Goal: Information Seeking & Learning: Learn about a topic

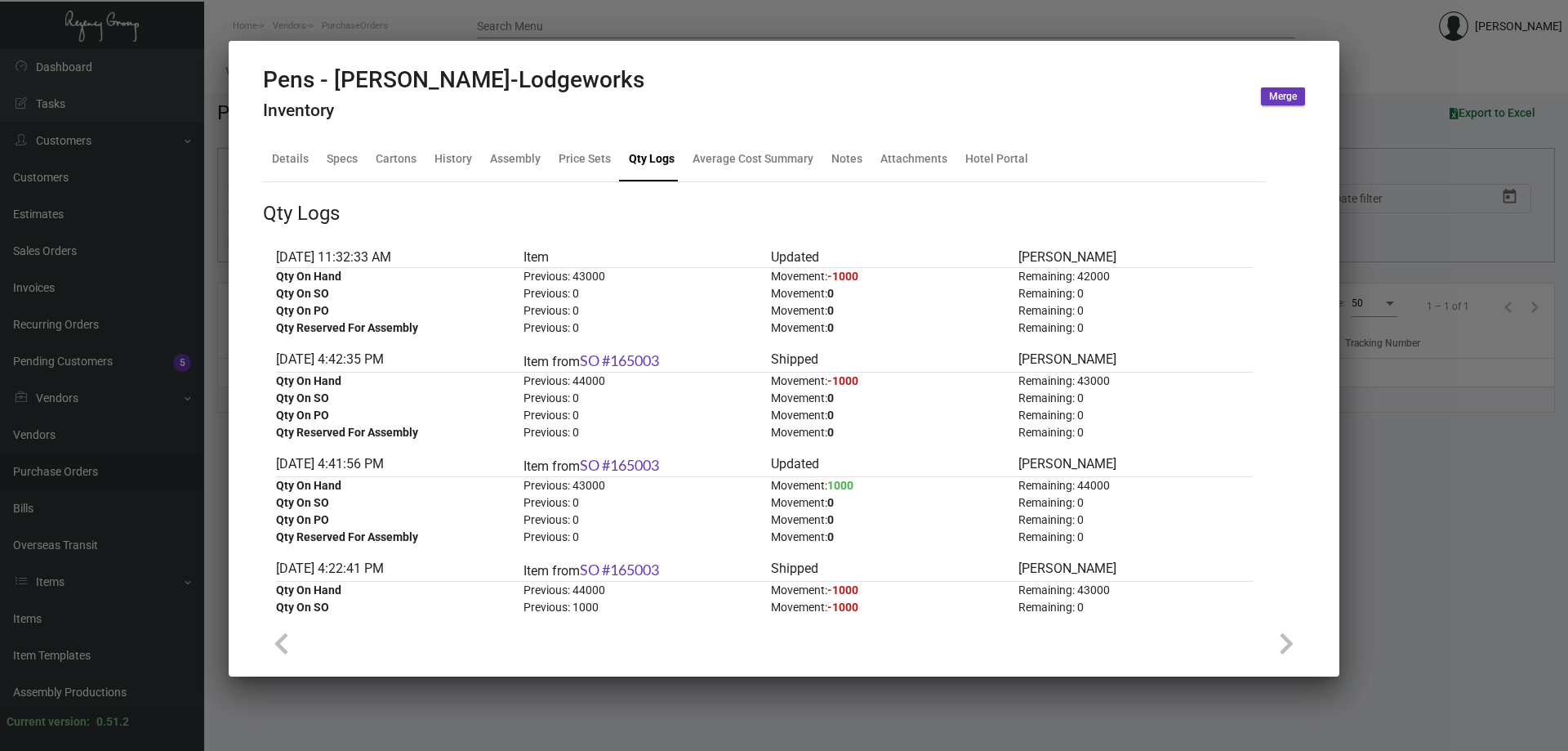
scroll to position [2451, 0]
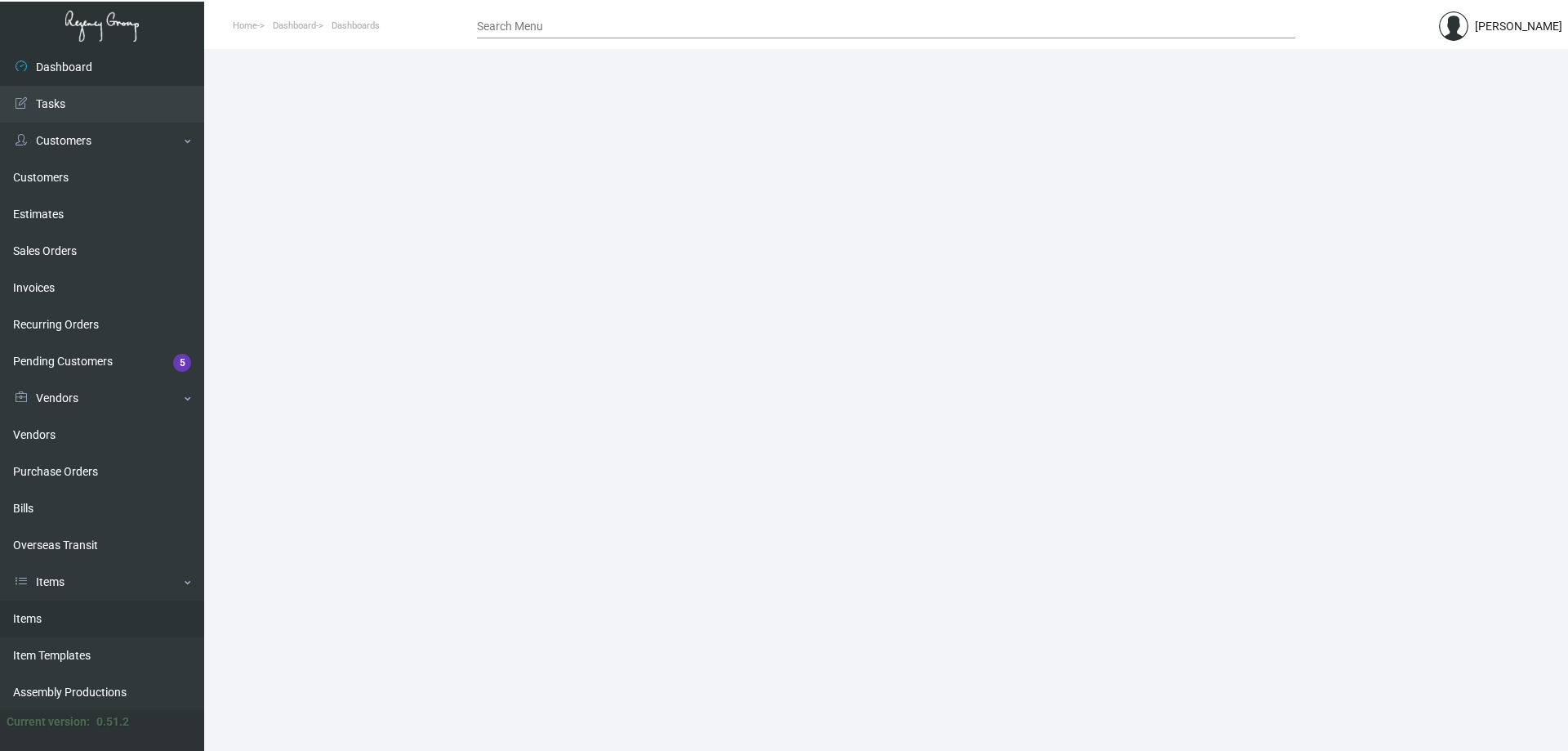
click at [79, 613] on link "Items" at bounding box center [102, 619] width 204 height 37
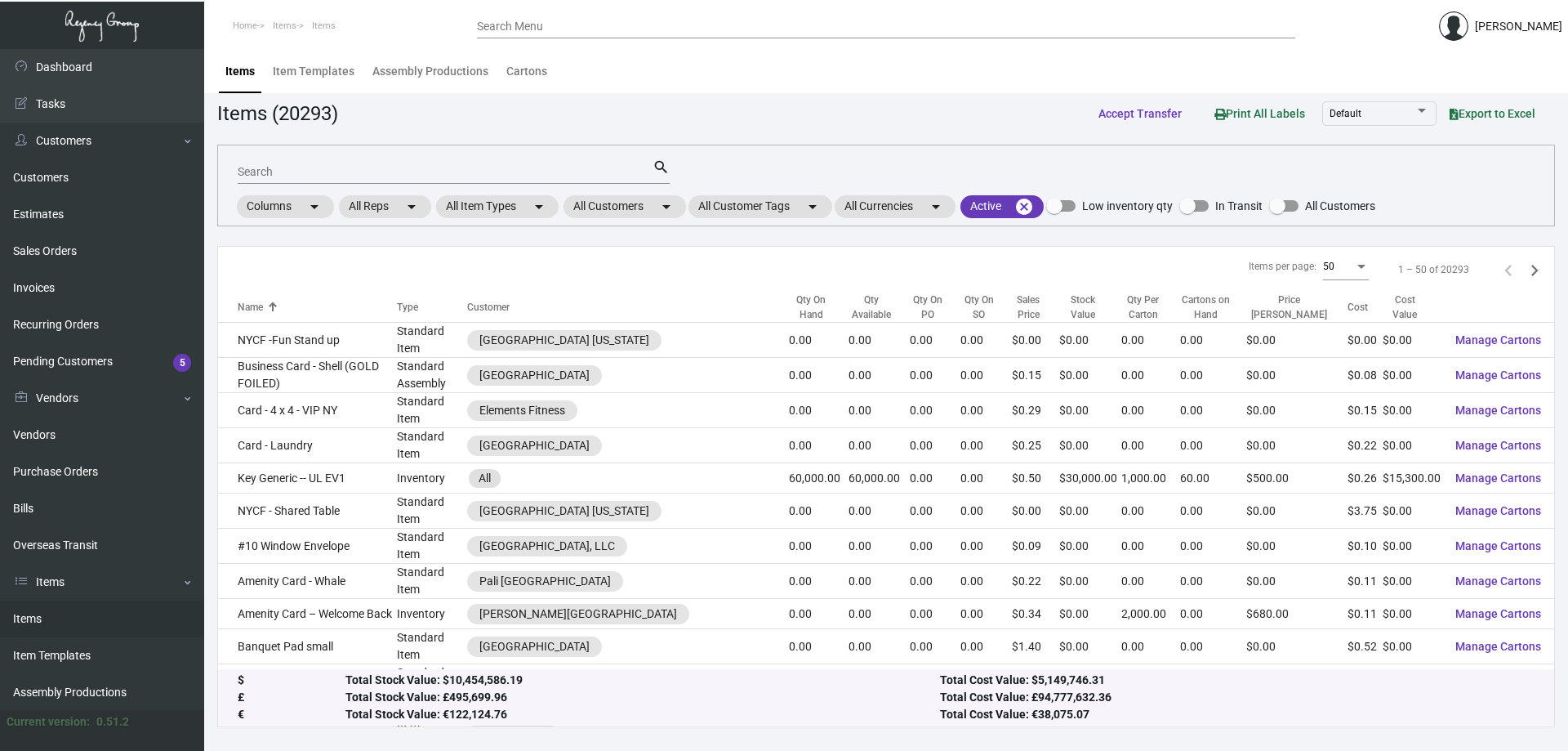
click at [410, 166] on input "Search" at bounding box center [444, 172] width 415 height 13
type input "a"
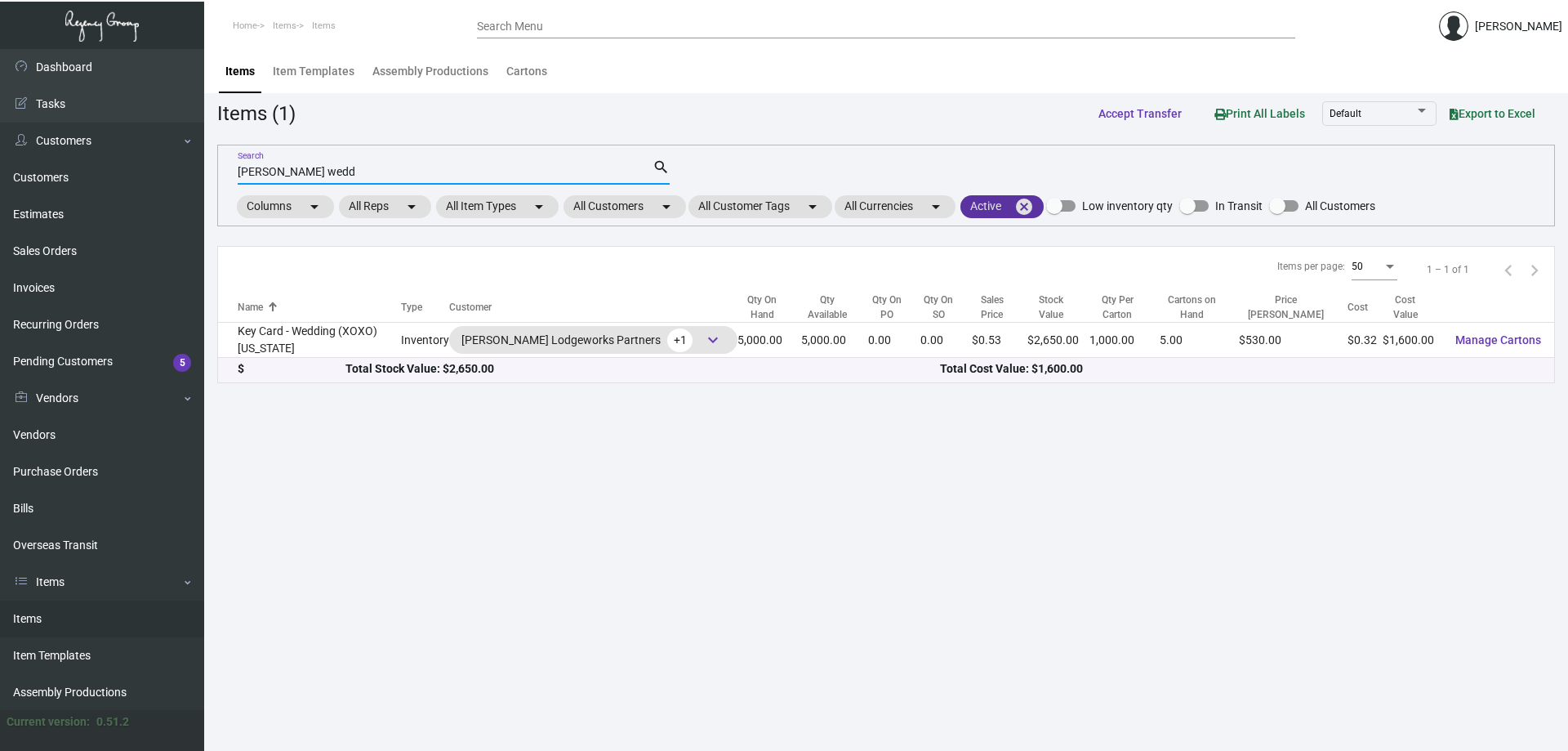
type input "archer wedd"
click at [1009, 207] on mat-chip "Active cancel" at bounding box center [1002, 206] width 83 height 23
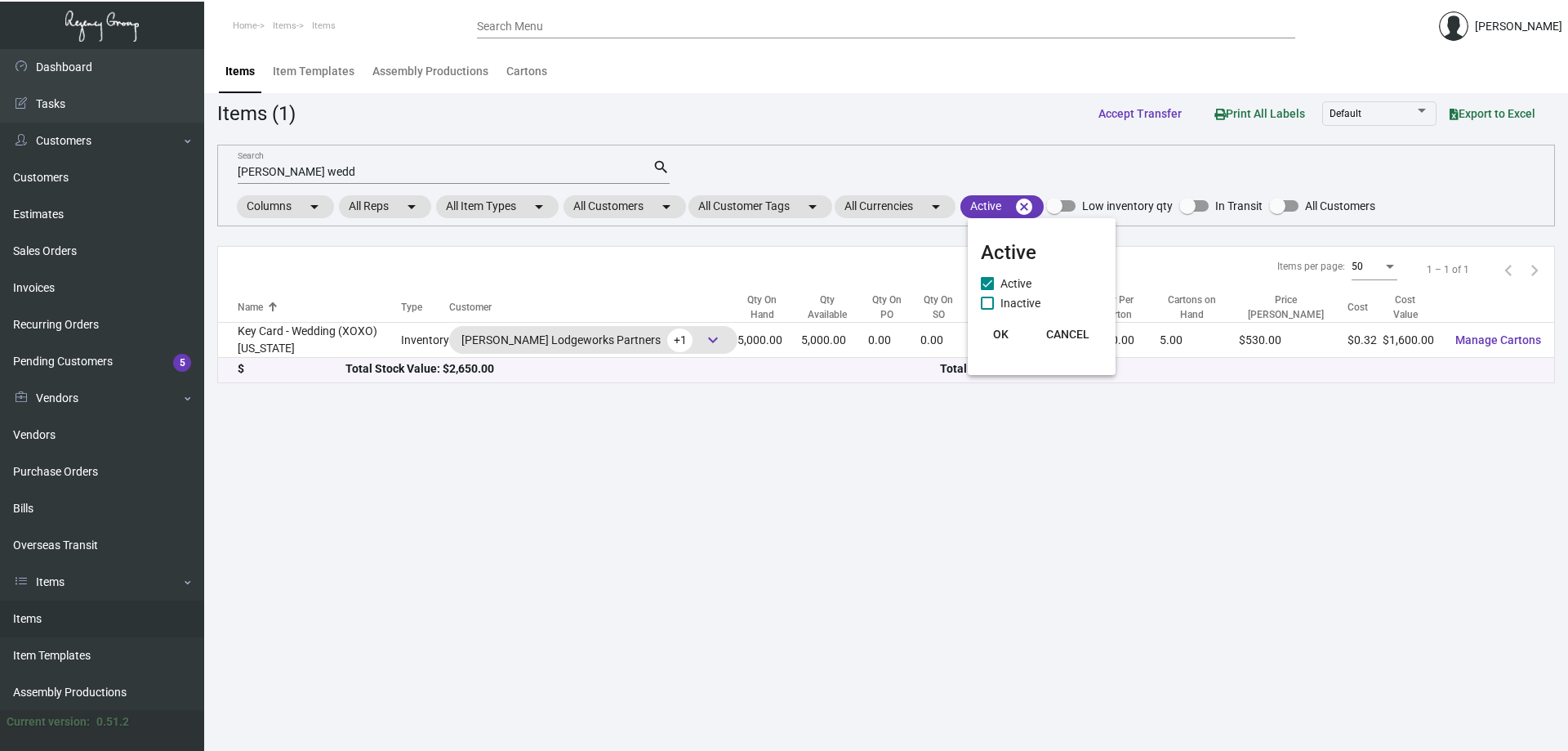
click at [1001, 304] on span "Inactive" at bounding box center [1020, 303] width 40 height 20
click at [987, 309] on input "Inactive" at bounding box center [986, 309] width 1 height 1
checkbox input "true"
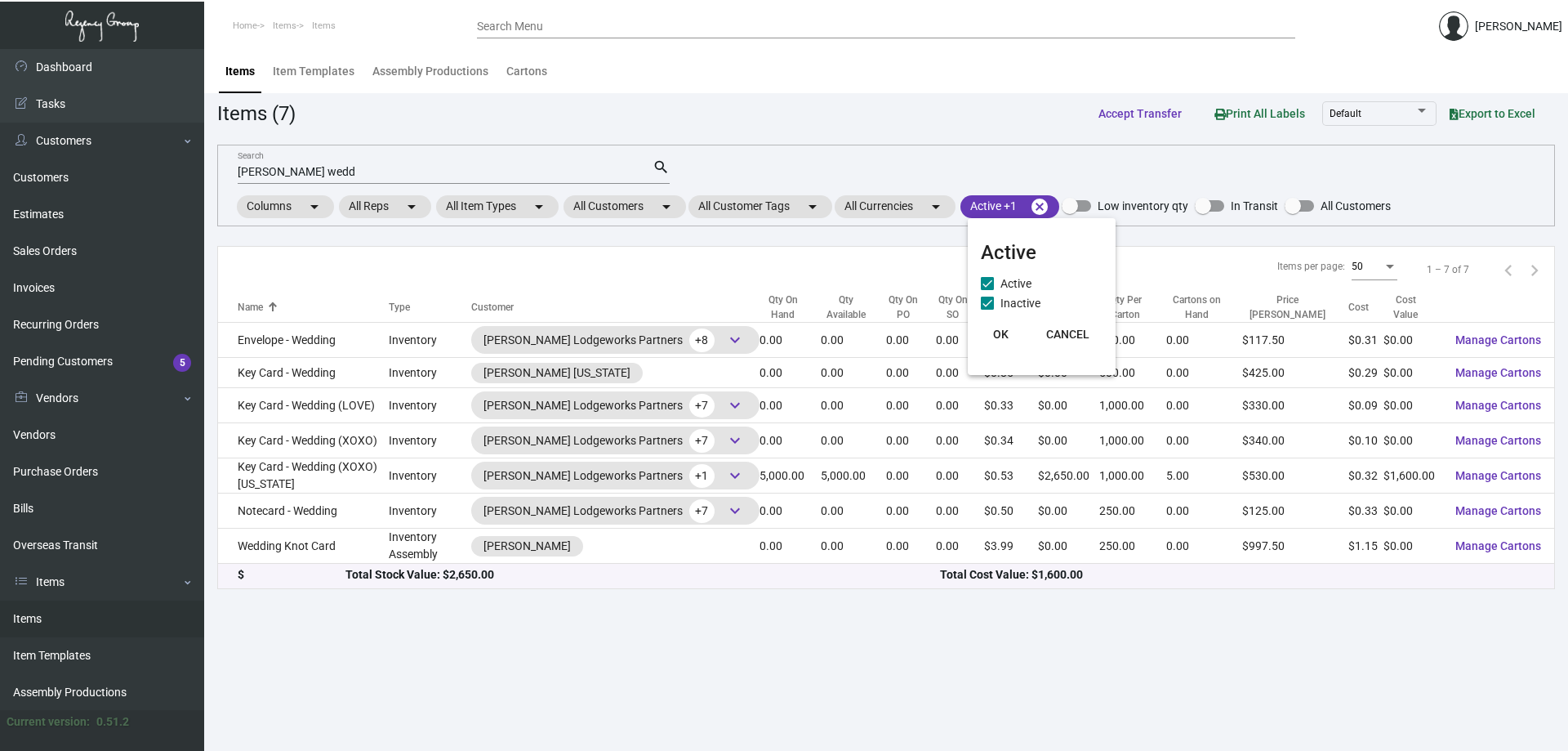
click at [1000, 335] on span "OK" at bounding box center [1001, 334] width 15 height 13
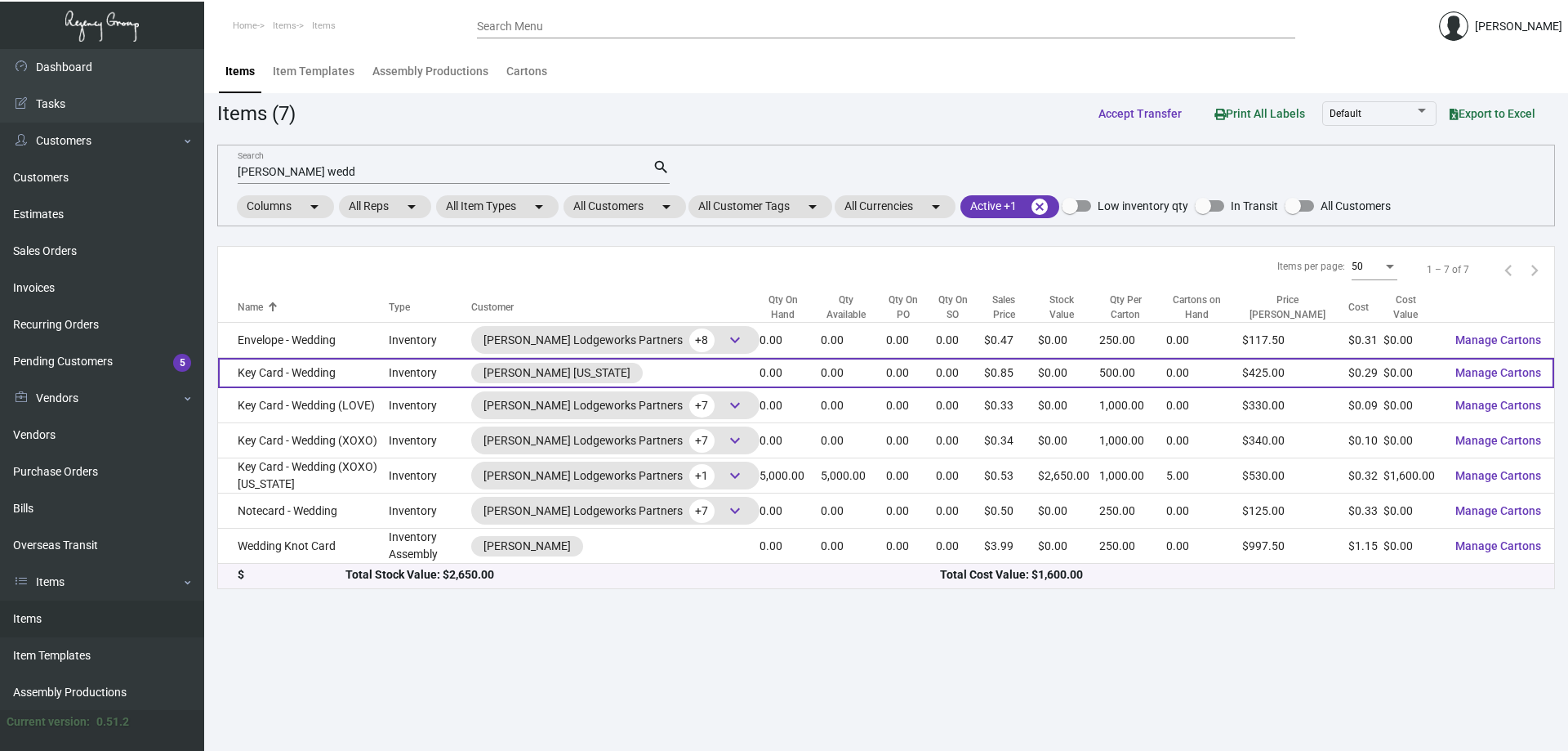
click at [325, 370] on td "Key Card - Wedding" at bounding box center [304, 373] width 171 height 30
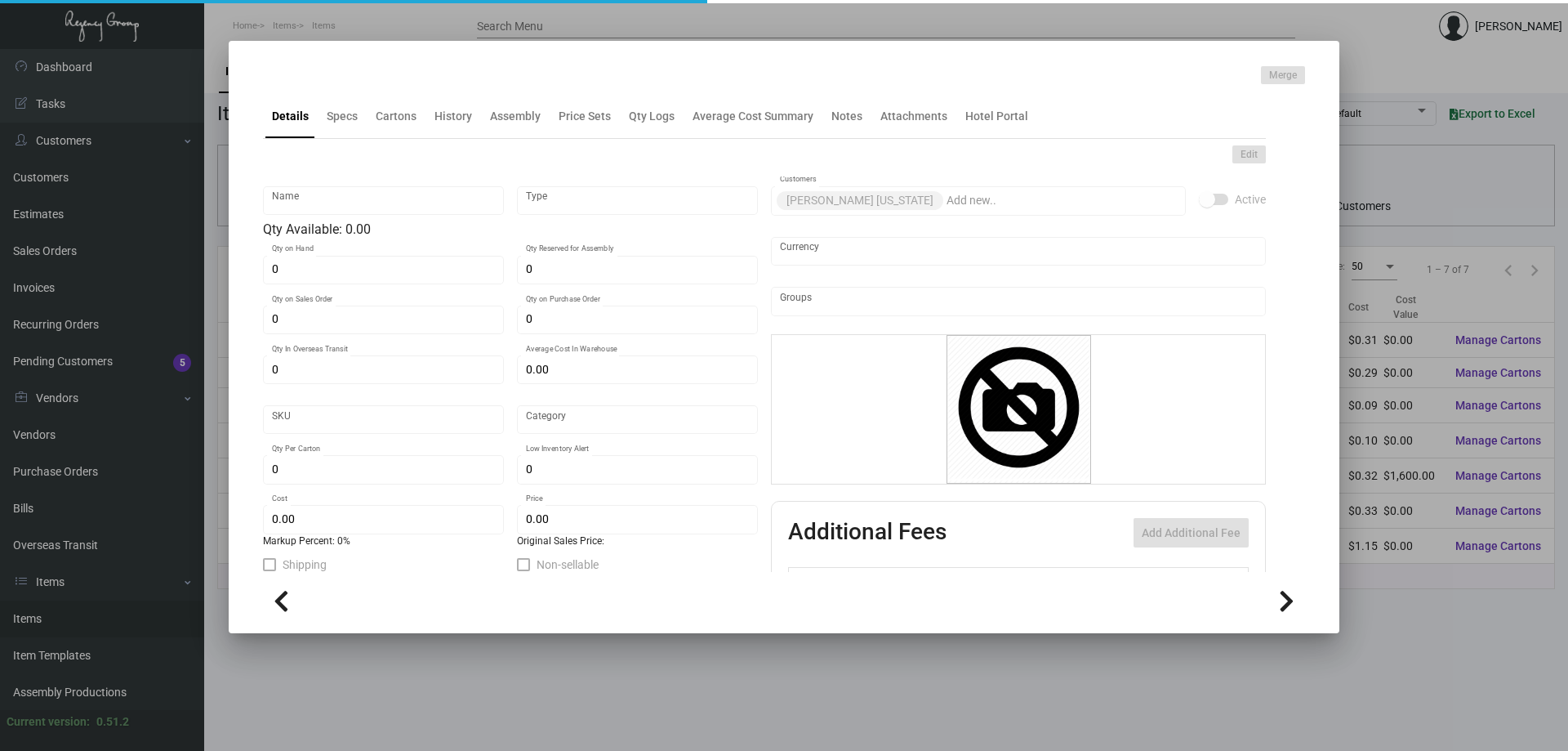
type input "Key Card - Wedding"
type input "Inventory"
type input "$ 0.291"
type input "469"
type input "Standard"
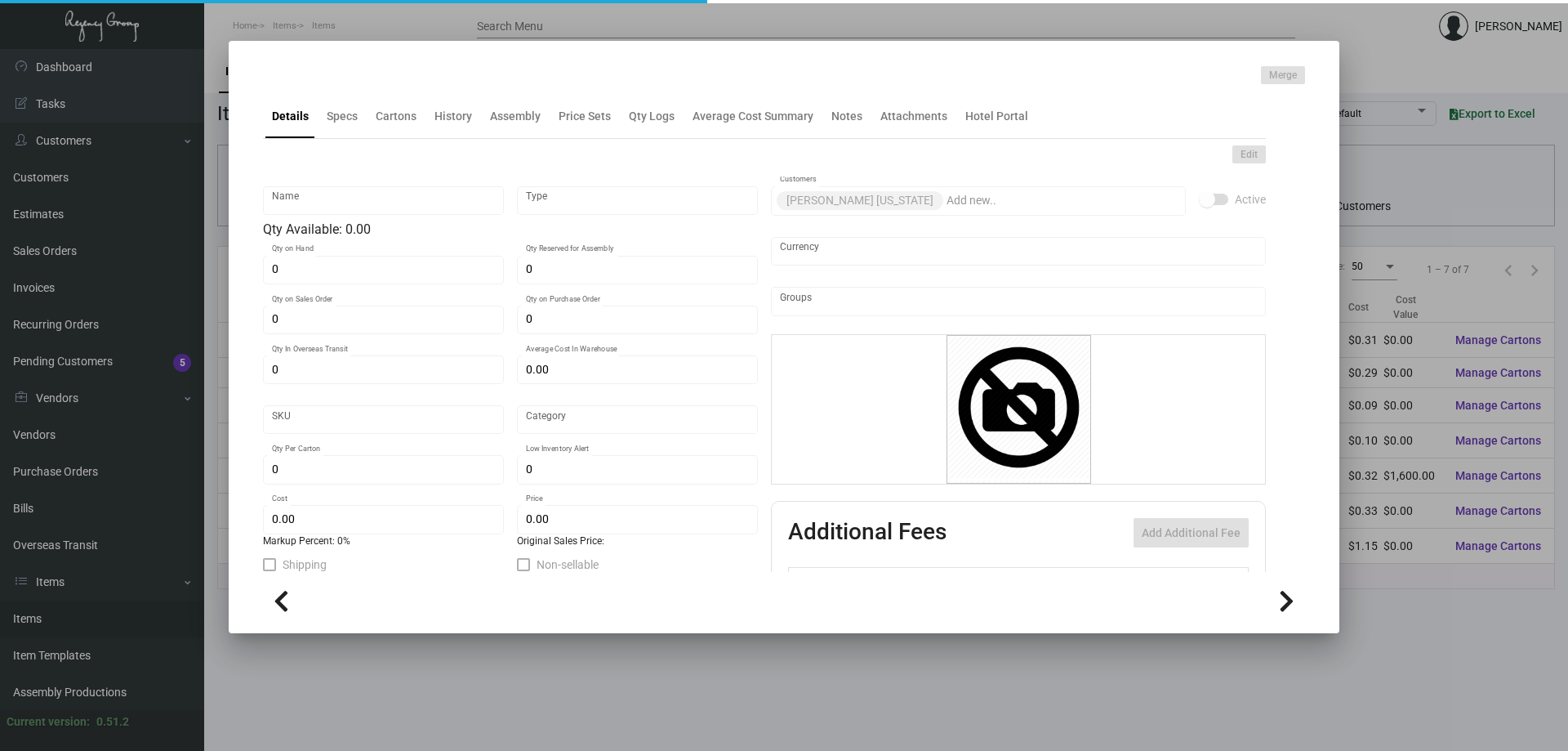
type input "500"
type input "1,000"
type input "$ 0.291"
type input "$ 0.85"
type textarea "Keys: size cr80 Ving alt. cards, printed 2/2, pearl pms pms 2 sides. 2 lots of …"
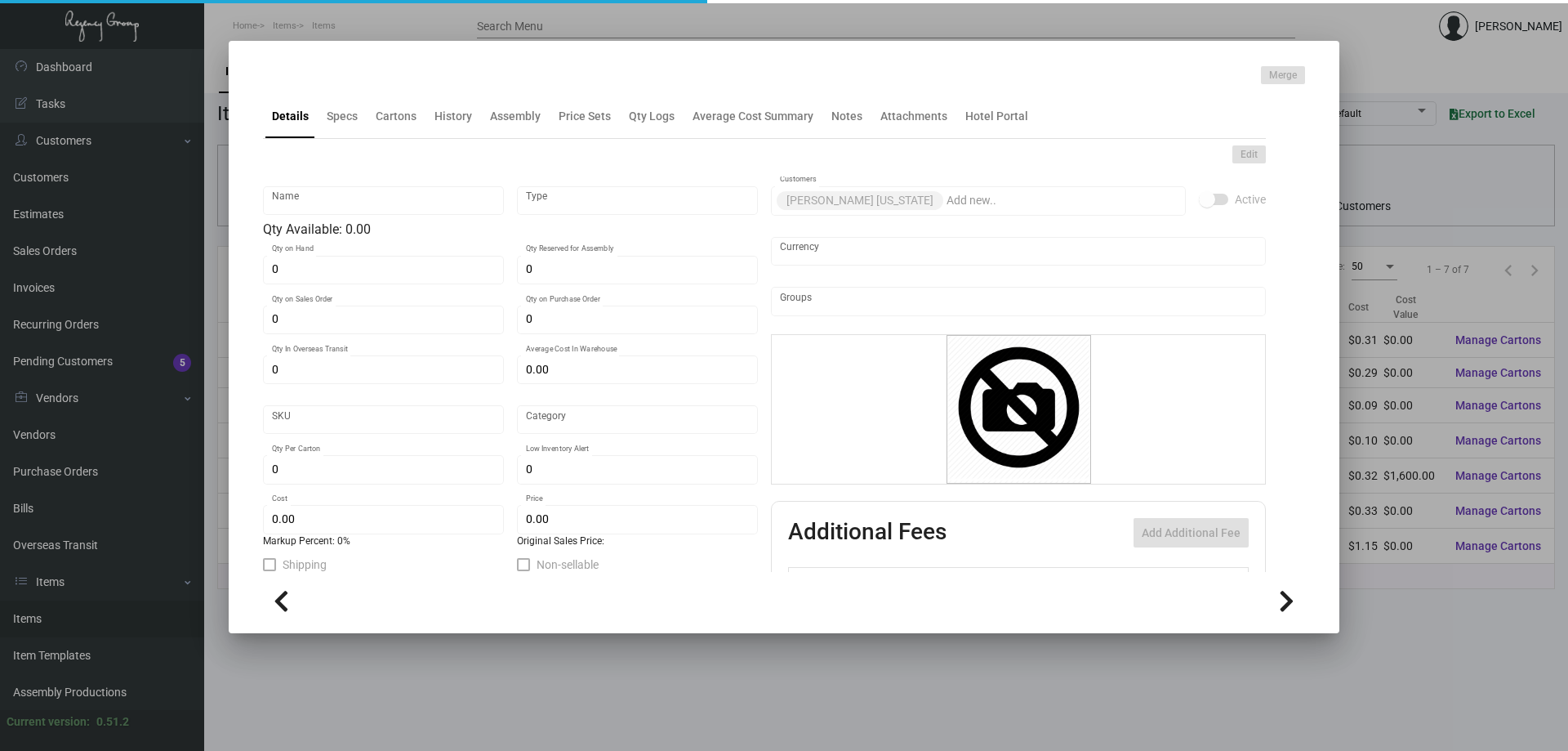
type textarea "Keys: size cr80 Ving alt. cards, printed 2/2, pearl pms pms 2 sides. 2 lots of …"
checkbox input "true"
type input "United States Dollar $"
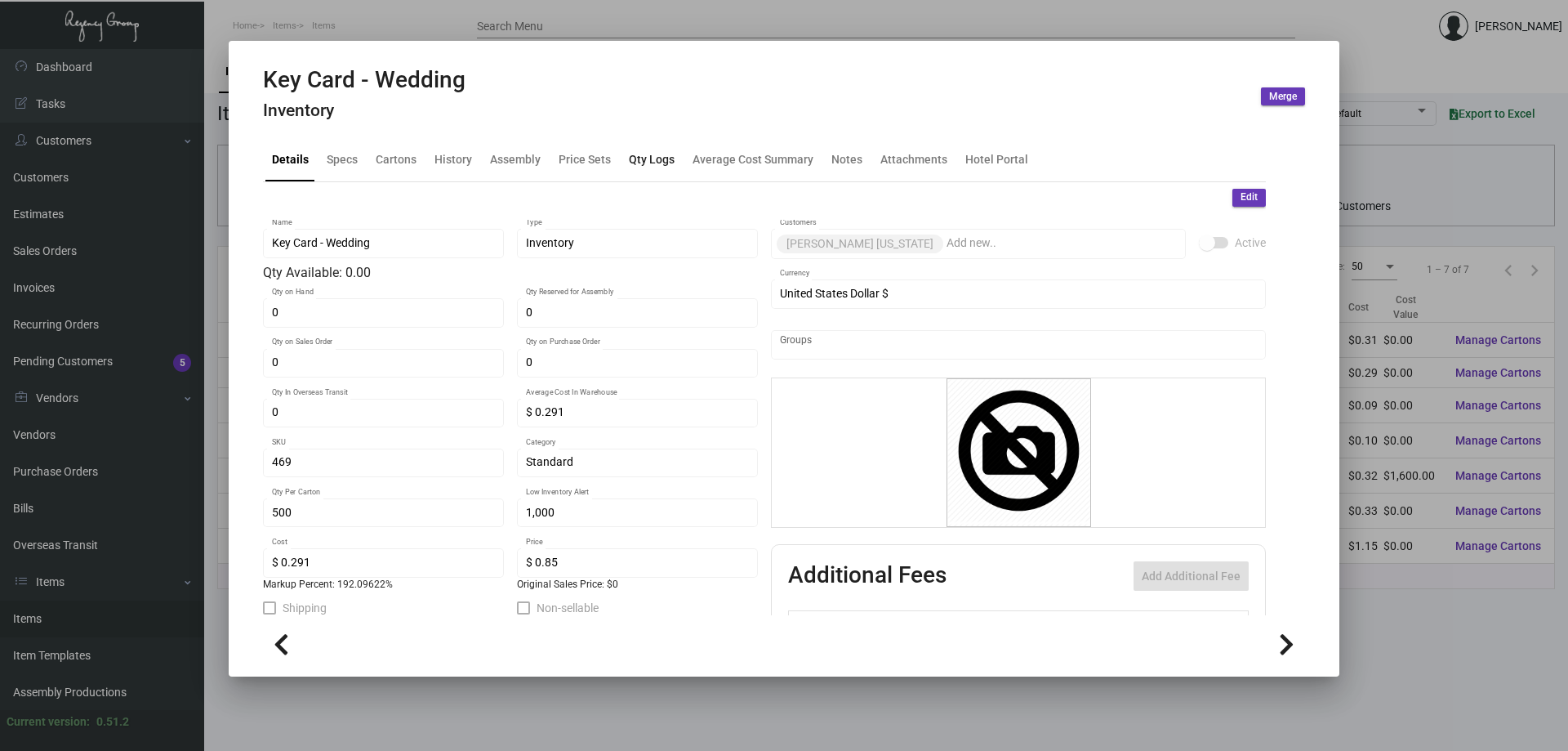
click at [650, 159] on div "Qty Logs" at bounding box center [652, 159] width 45 height 17
